Goal: Find specific page/section: Find specific page/section

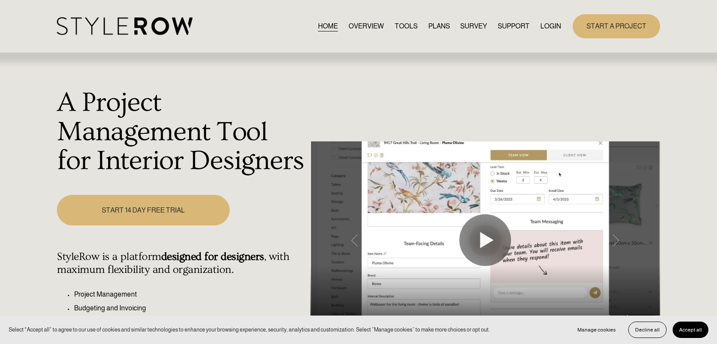
click at [554, 30] on link "LOGIN" at bounding box center [550, 26] width 21 height 12
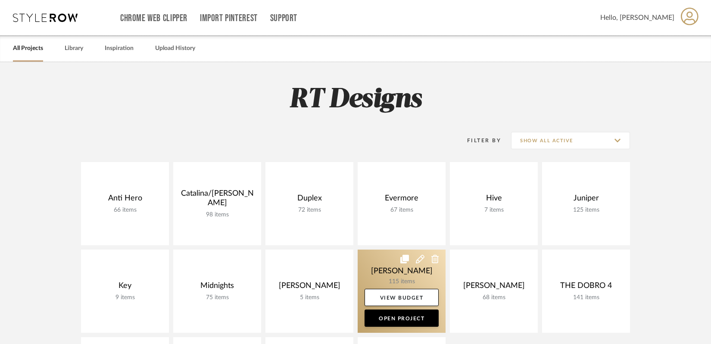
click at [376, 274] on link at bounding box center [402, 290] width 88 height 83
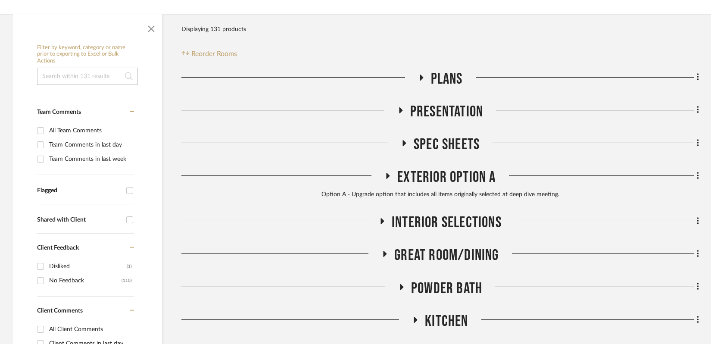
scroll to position [148, 0]
click at [380, 223] on icon at bounding box center [382, 220] width 10 height 6
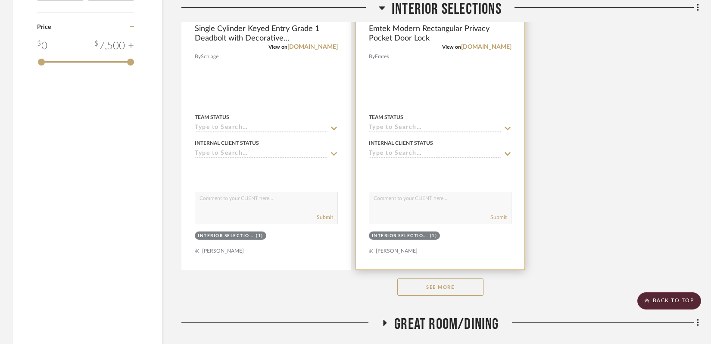
scroll to position [1268, 0]
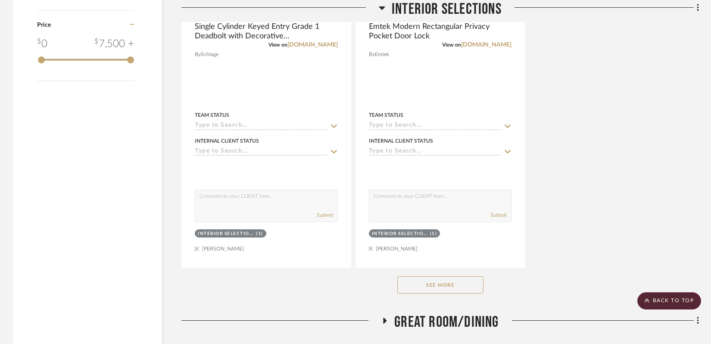
click at [436, 278] on button "See More" at bounding box center [440, 284] width 86 height 17
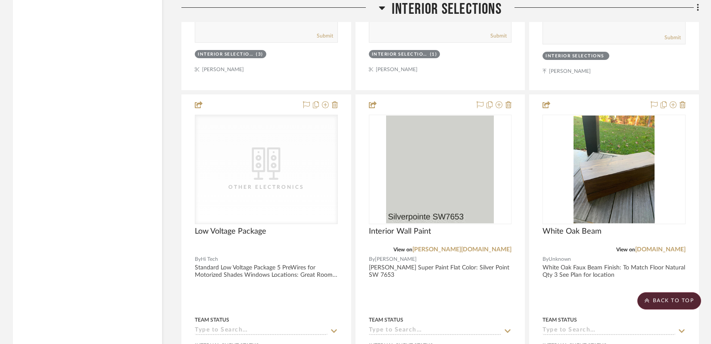
scroll to position [1831, 0]
